Goal: Transaction & Acquisition: Obtain resource

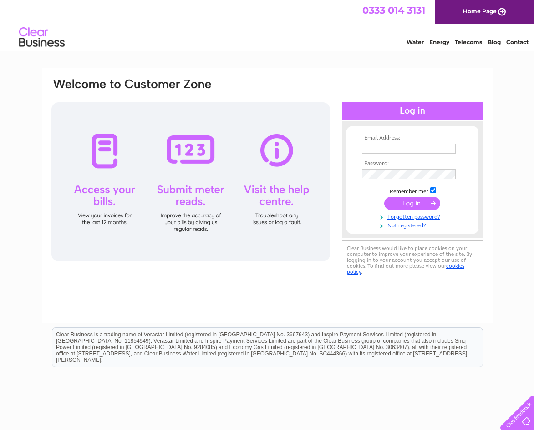
click at [368, 149] on input "text" at bounding box center [409, 149] width 94 height 10
type input "kay@mackscot.co.uk"
click at [403, 205] on input "submit" at bounding box center [412, 203] width 56 height 13
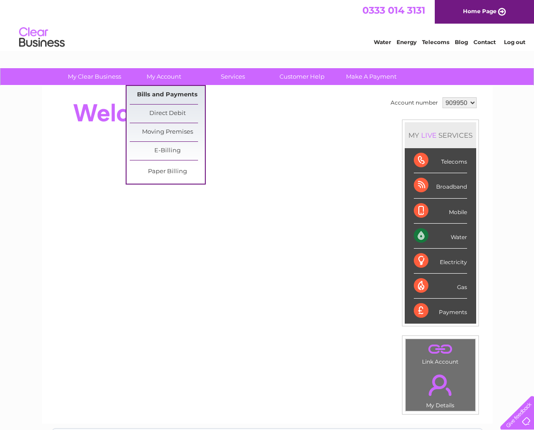
click at [161, 92] on link "Bills and Payments" at bounding box center [167, 95] width 75 height 18
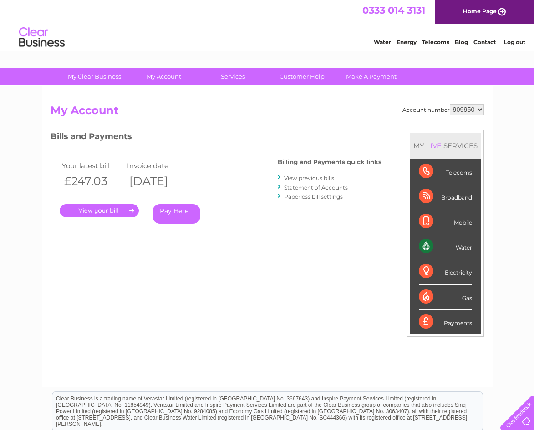
click at [101, 210] on link "." at bounding box center [99, 210] width 79 height 13
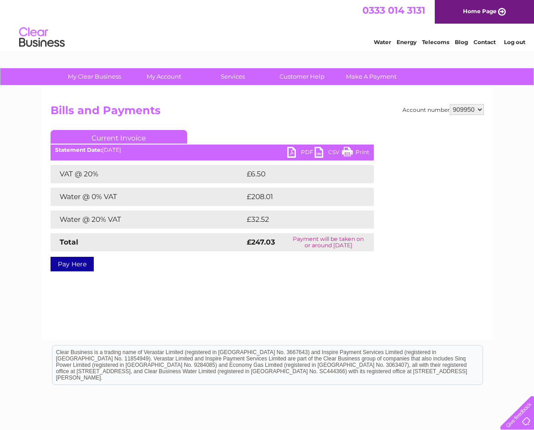
click at [292, 151] on link "PDF" at bounding box center [300, 153] width 27 height 13
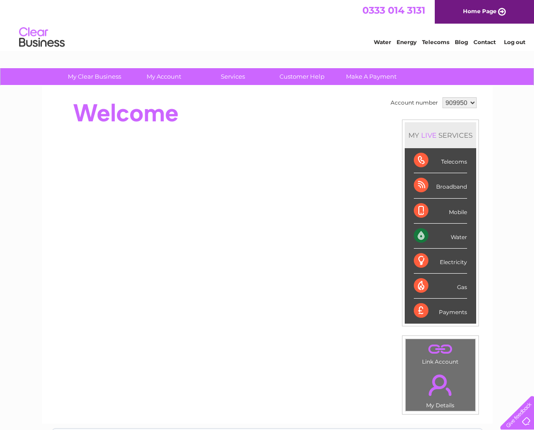
click at [516, 41] on link "Log out" at bounding box center [514, 42] width 21 height 7
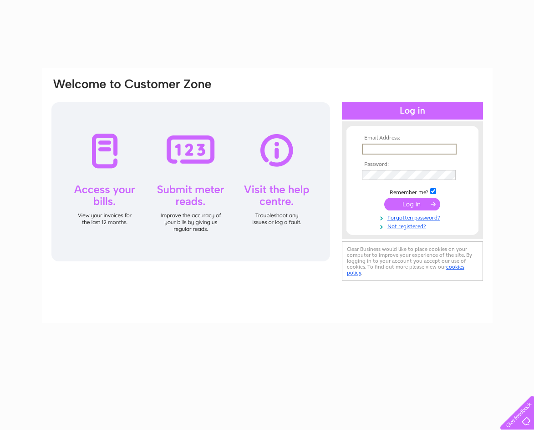
click at [374, 149] on input "text" at bounding box center [409, 149] width 95 height 11
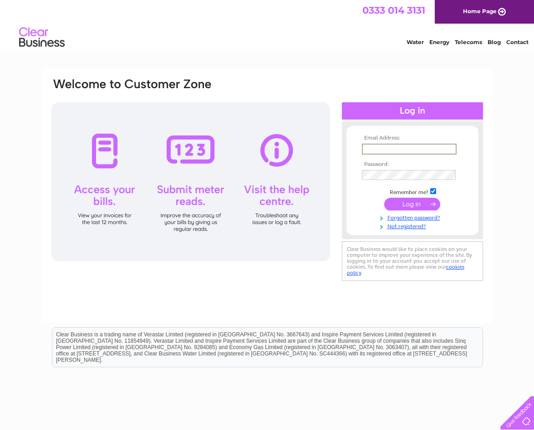
type input "office@ajrentals.scot"
click at [416, 207] on input "submit" at bounding box center [412, 204] width 56 height 13
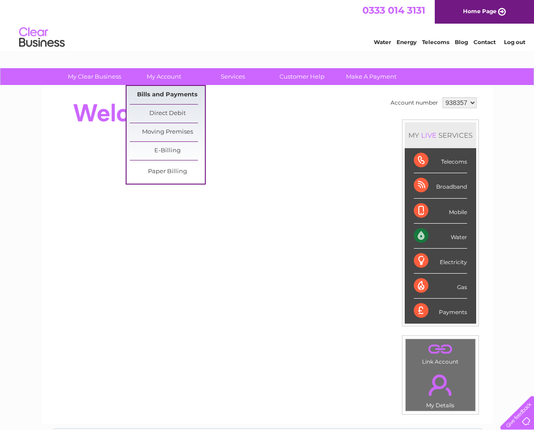
click at [160, 95] on link "Bills and Payments" at bounding box center [167, 95] width 75 height 18
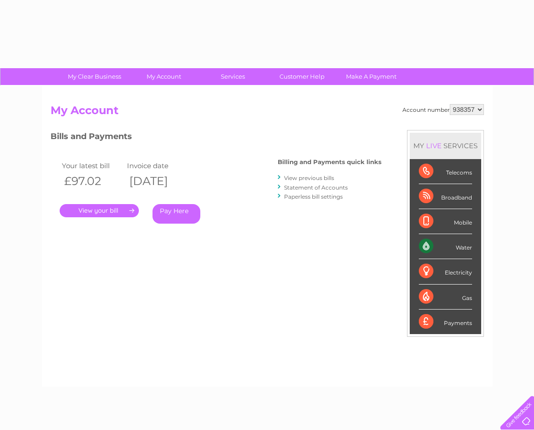
click at [98, 210] on link "." at bounding box center [99, 210] width 79 height 13
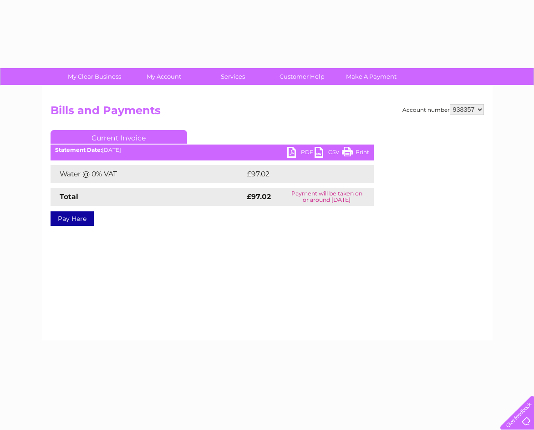
click at [292, 151] on link "PDF" at bounding box center [300, 153] width 27 height 13
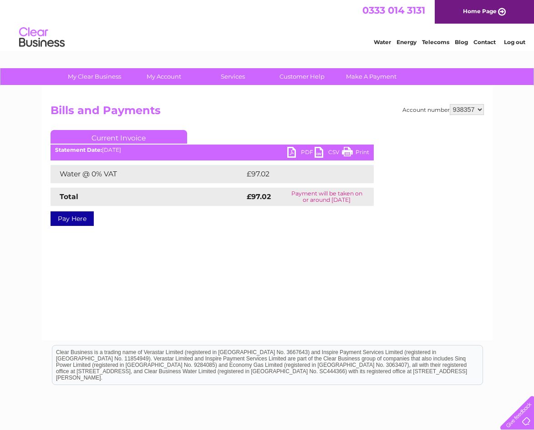
click at [516, 41] on link "Log out" at bounding box center [514, 42] width 21 height 7
